Goal: Navigation & Orientation: Find specific page/section

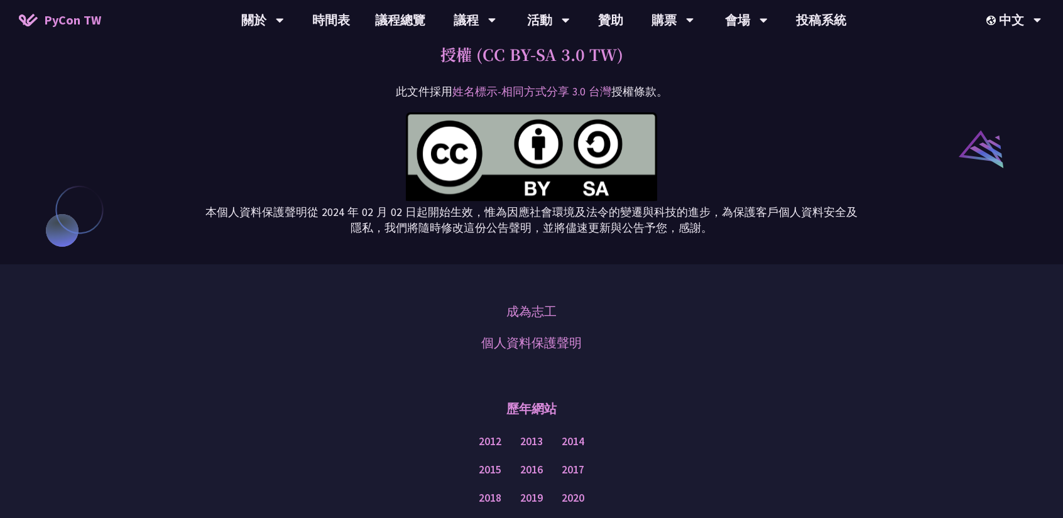
scroll to position [1382, 0]
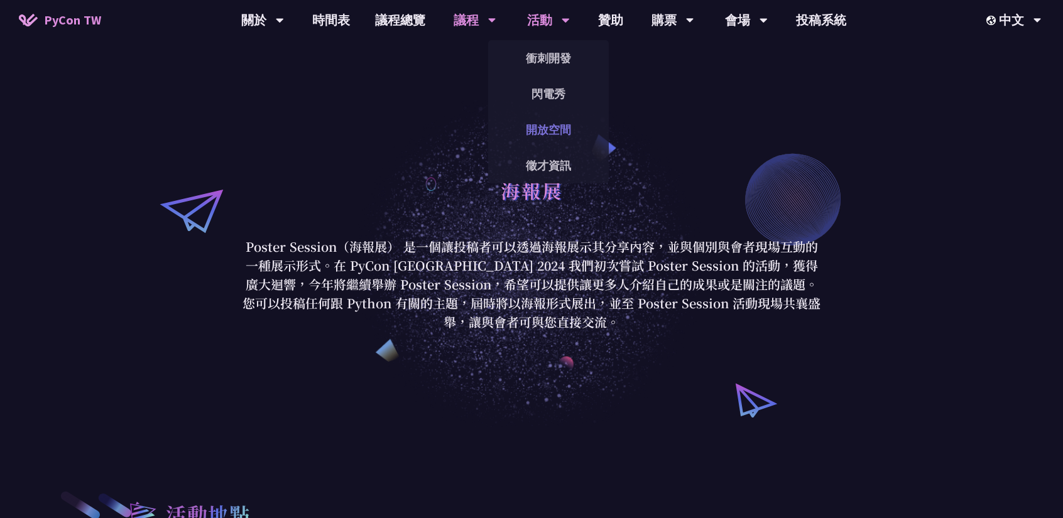
click at [565, 131] on link "開放空間" at bounding box center [548, 130] width 121 height 30
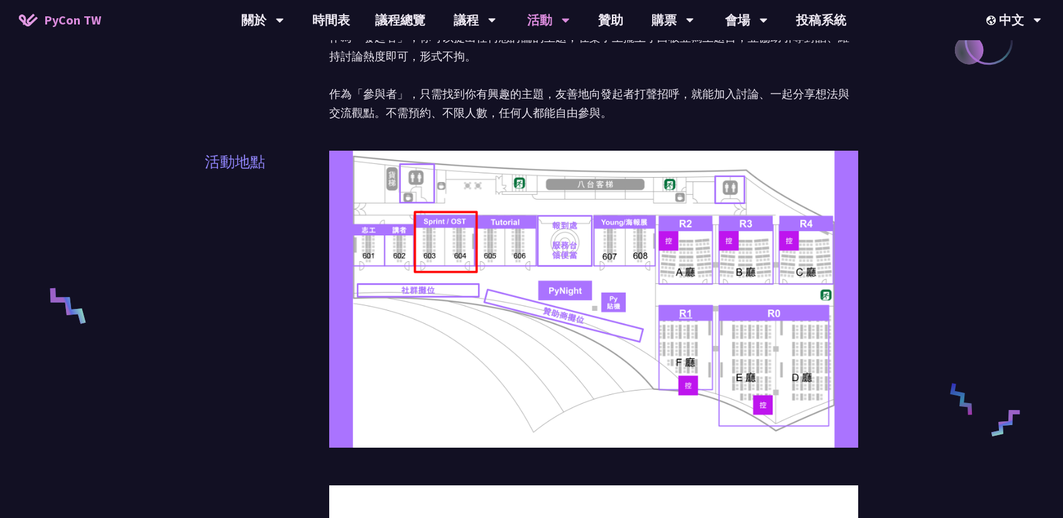
scroll to position [503, 0]
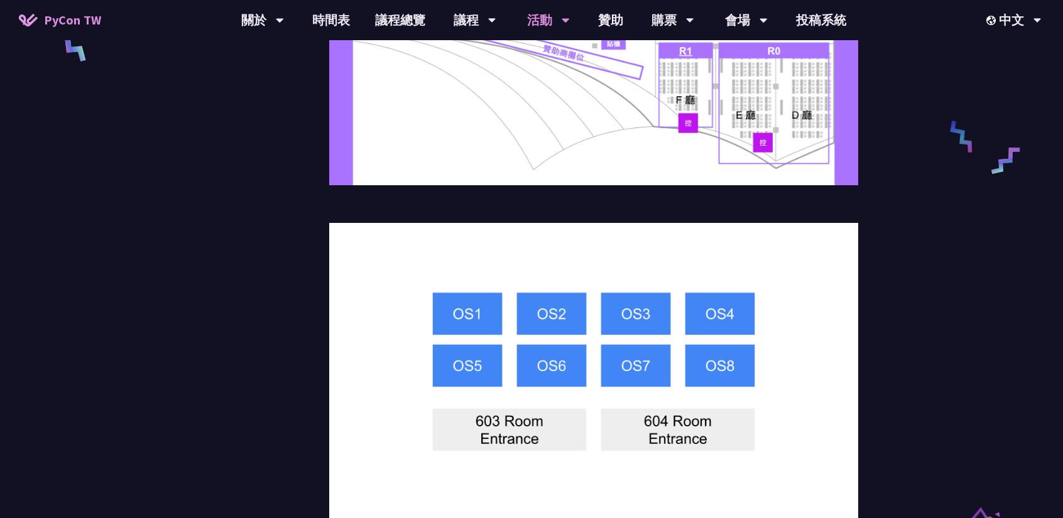
scroll to position [628, 0]
